Goal: Check status: Check status

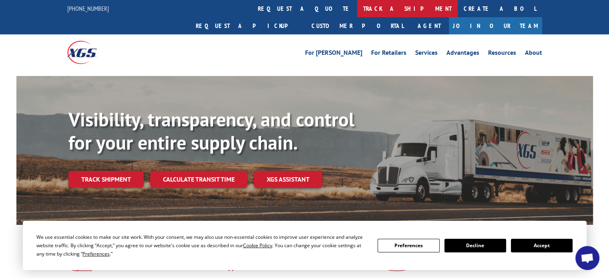
click at [357, 6] on link "track a shipment" at bounding box center [407, 8] width 100 height 17
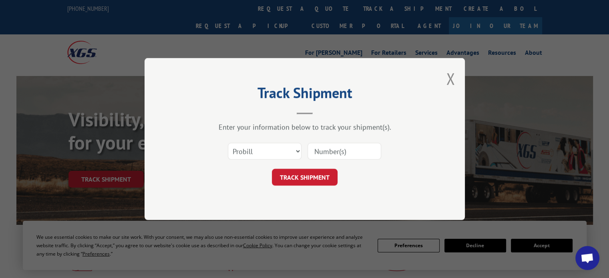
click at [344, 153] on input at bounding box center [344, 151] width 74 height 17
paste input "17620597"
type input "17620597"
click at [283, 179] on button "TRACK SHIPMENT" at bounding box center [305, 177] width 66 height 17
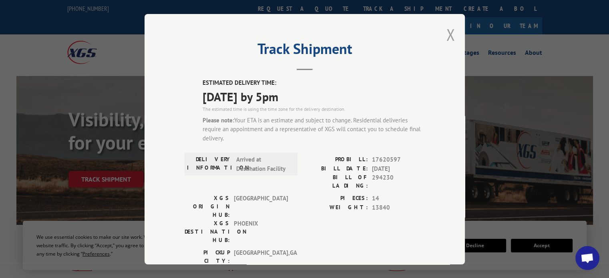
click at [449, 36] on button "Close modal" at bounding box center [450, 34] width 9 height 21
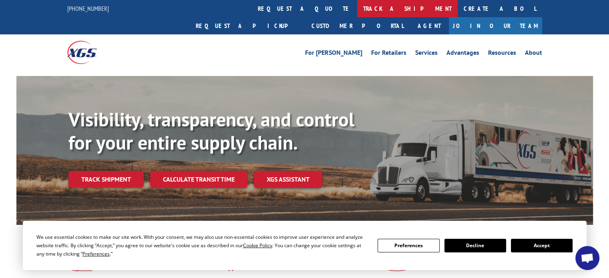
click at [357, 10] on link "track a shipment" at bounding box center [407, 8] width 100 height 17
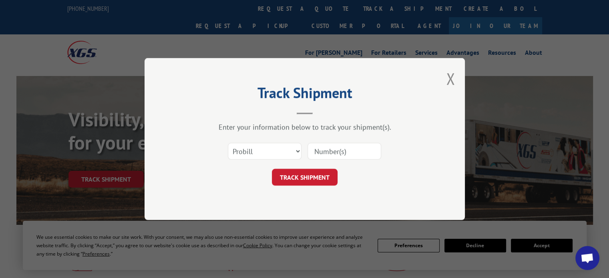
click at [350, 152] on input at bounding box center [344, 151] width 74 height 17
paste input "17620597"
type input "17620597"
click at [293, 179] on button "TRACK SHIPMENT" at bounding box center [305, 177] width 66 height 17
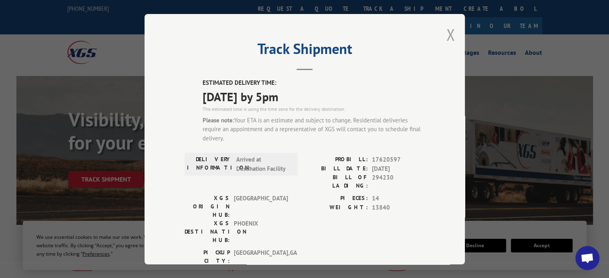
click at [446, 35] on button "Close modal" at bounding box center [450, 34] width 9 height 21
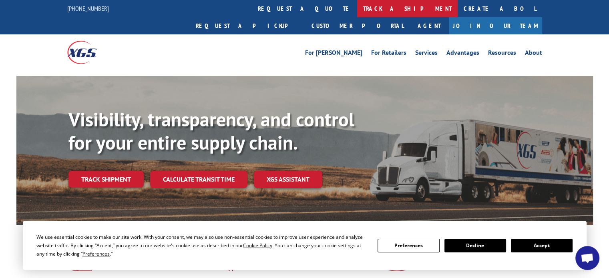
click at [357, 9] on link "track a shipment" at bounding box center [407, 8] width 100 height 17
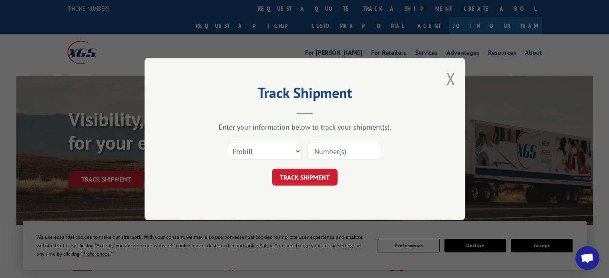
click at [332, 149] on input at bounding box center [344, 151] width 74 height 17
paste input "17623326"
type input "17623326"
click at [318, 178] on button "TRACK SHIPMENT" at bounding box center [305, 177] width 66 height 17
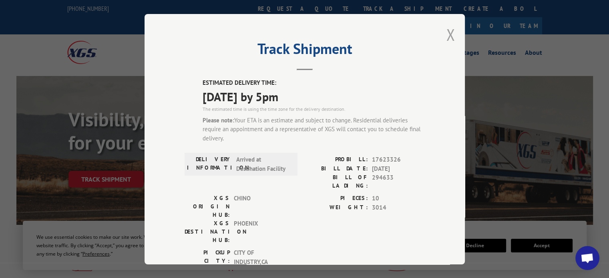
click at [447, 35] on button "Close modal" at bounding box center [450, 34] width 9 height 21
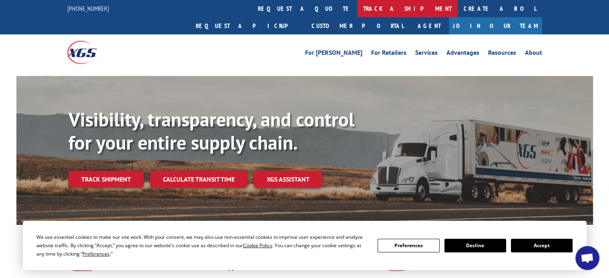
click at [357, 11] on link "track a shipment" at bounding box center [407, 8] width 100 height 17
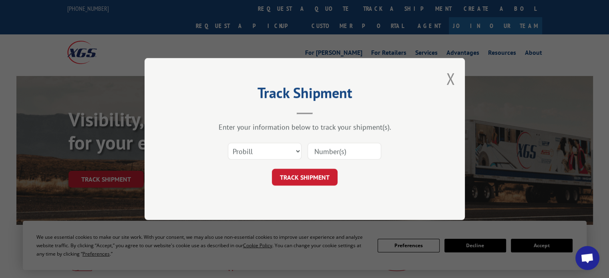
click at [334, 151] on input at bounding box center [344, 151] width 74 height 17
paste input "17634230"
type input "17634230"
click at [319, 175] on button "TRACK SHIPMENT" at bounding box center [305, 177] width 66 height 17
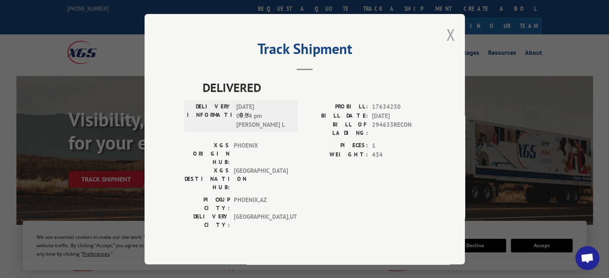
click at [447, 43] on button "Close modal" at bounding box center [450, 34] width 9 height 21
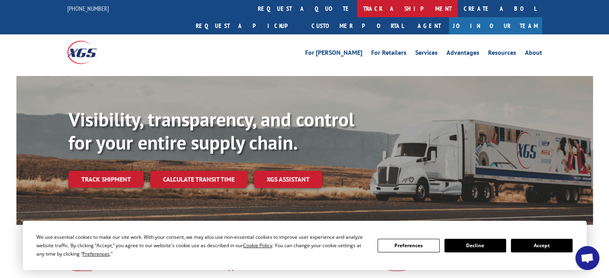
click at [357, 8] on link "track a shipment" at bounding box center [407, 8] width 100 height 17
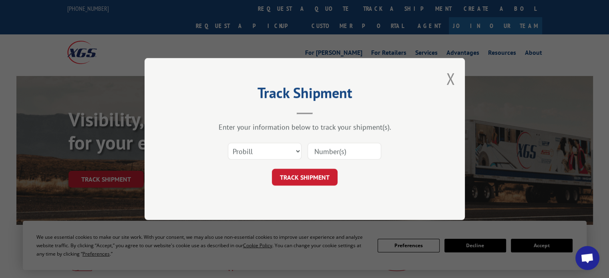
click at [332, 152] on input at bounding box center [344, 151] width 74 height 17
paste input "17620597"
type input "17620597"
click at [314, 177] on button "TRACK SHIPMENT" at bounding box center [305, 177] width 66 height 17
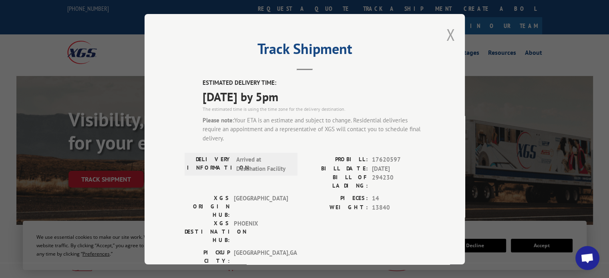
click at [449, 32] on button "Close modal" at bounding box center [450, 34] width 9 height 21
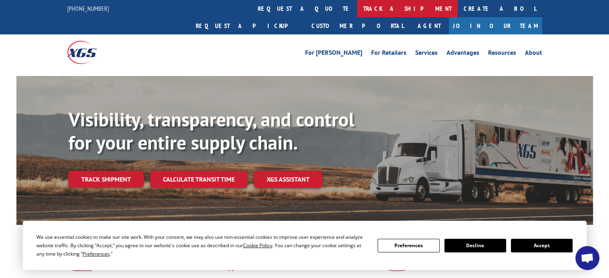
click at [357, 5] on link "track a shipment" at bounding box center [407, 8] width 100 height 17
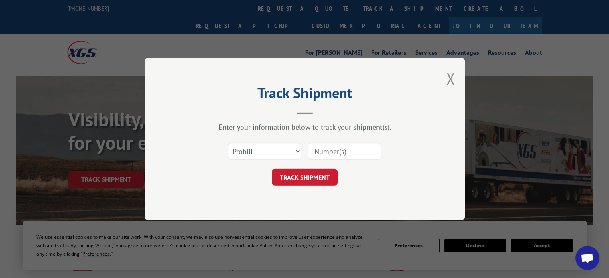
click at [340, 150] on input at bounding box center [344, 151] width 74 height 17
paste input "17620595"
type input "17620595"
click at [310, 172] on button "TRACK SHIPMENT" at bounding box center [305, 177] width 66 height 17
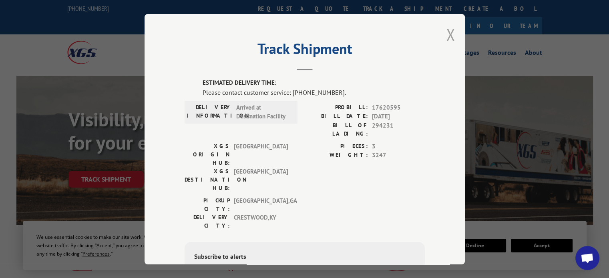
click at [447, 36] on button "Close modal" at bounding box center [450, 34] width 9 height 21
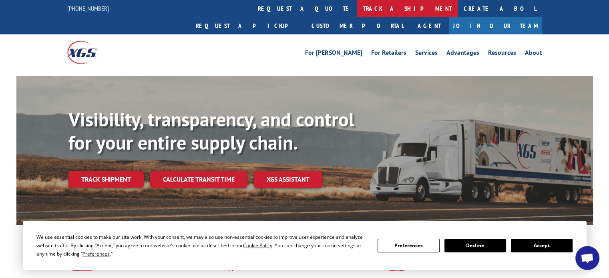
click at [357, 6] on link "track a shipment" at bounding box center [407, 8] width 100 height 17
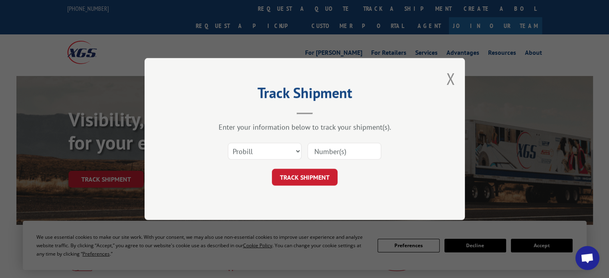
click at [324, 148] on input at bounding box center [344, 151] width 74 height 17
paste input "17623307"
type input "17623307"
click at [297, 176] on button "TRACK SHIPMENT" at bounding box center [305, 177] width 66 height 17
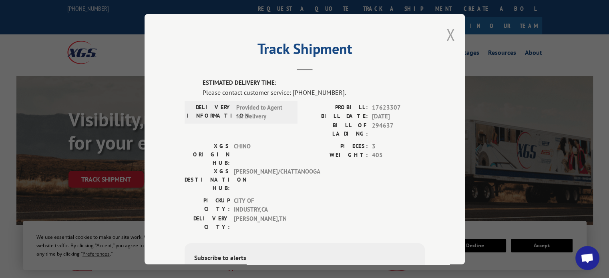
click at [446, 34] on button "Close modal" at bounding box center [450, 34] width 9 height 21
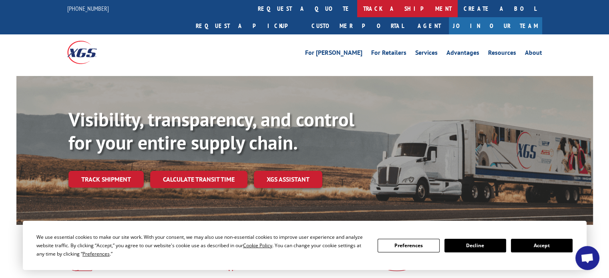
click at [357, 7] on link "track a shipment" at bounding box center [407, 8] width 100 height 17
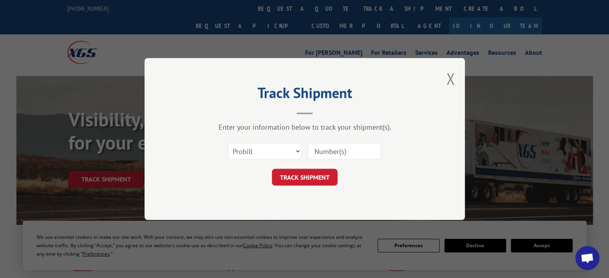
click at [324, 150] on input at bounding box center [344, 151] width 74 height 17
paste input "17638269"
type input "17638269"
click at [314, 171] on button "TRACK SHIPMENT" at bounding box center [305, 177] width 66 height 17
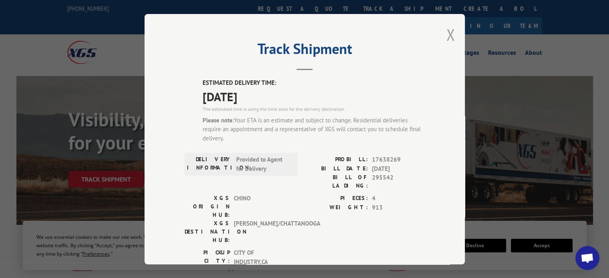
click at [448, 33] on button "Close modal" at bounding box center [450, 34] width 9 height 21
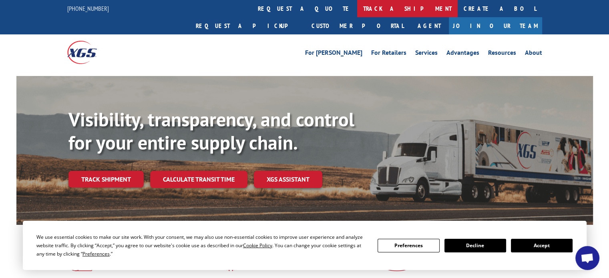
click at [357, 4] on link "track a shipment" at bounding box center [407, 8] width 100 height 17
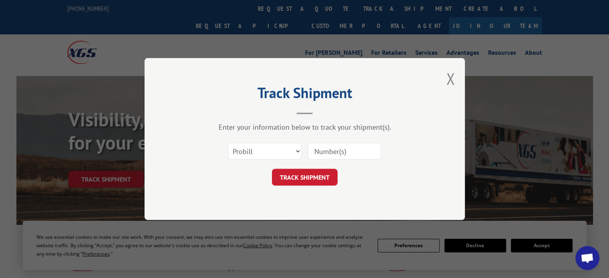
click at [322, 145] on input at bounding box center [344, 151] width 74 height 17
paste input "17623305"
type input "17623305"
click at [296, 180] on button "TRACK SHIPMENT" at bounding box center [305, 177] width 66 height 17
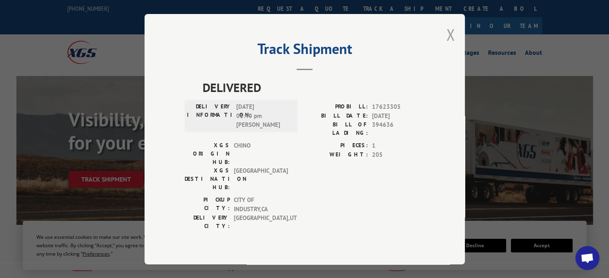
click at [450, 40] on button "Close modal" at bounding box center [450, 34] width 9 height 21
